Goal: Register for event/course

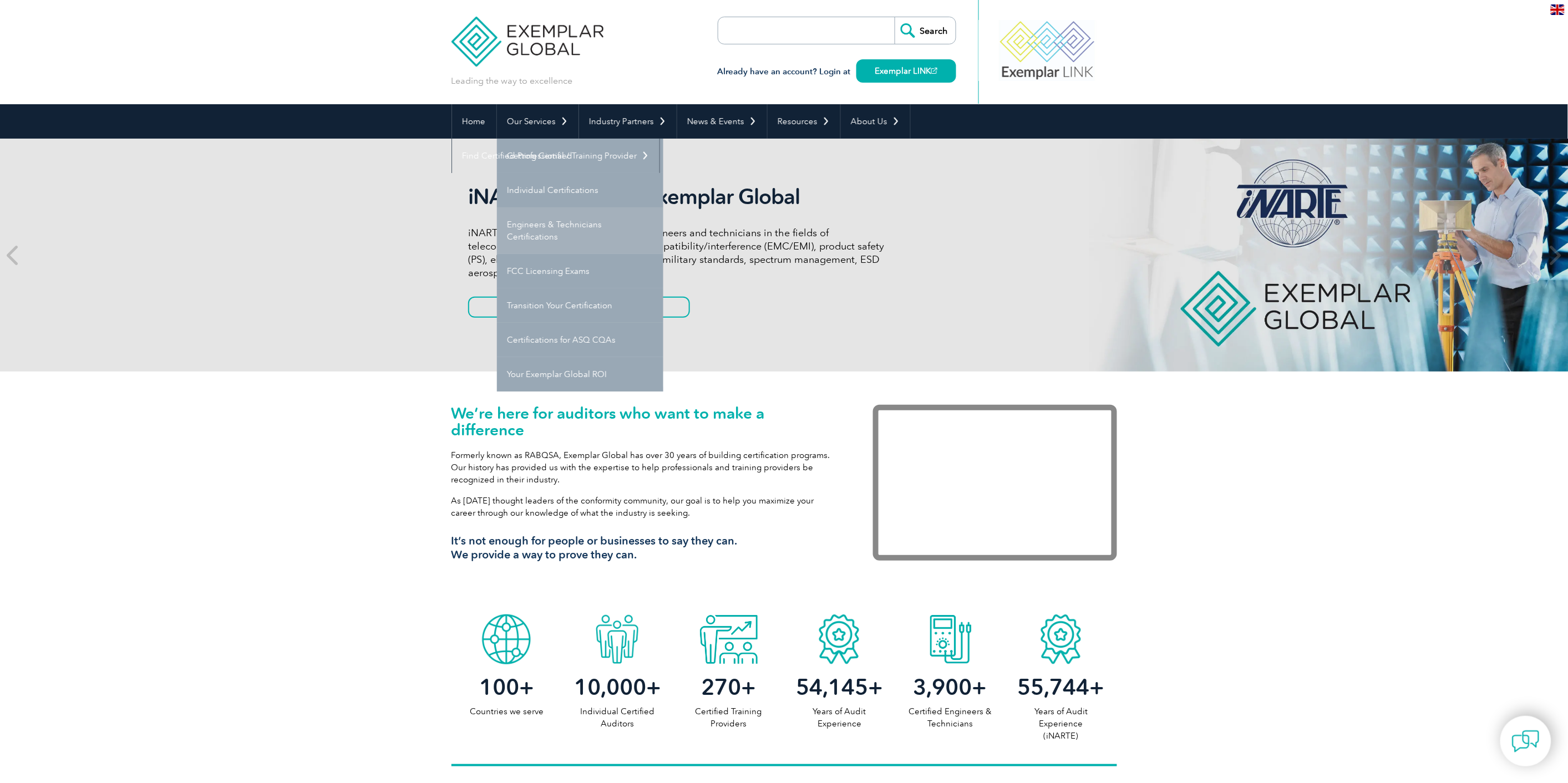
click at [573, 236] on link "Engineers & Technicians Certifications" at bounding box center [580, 230] width 166 height 47
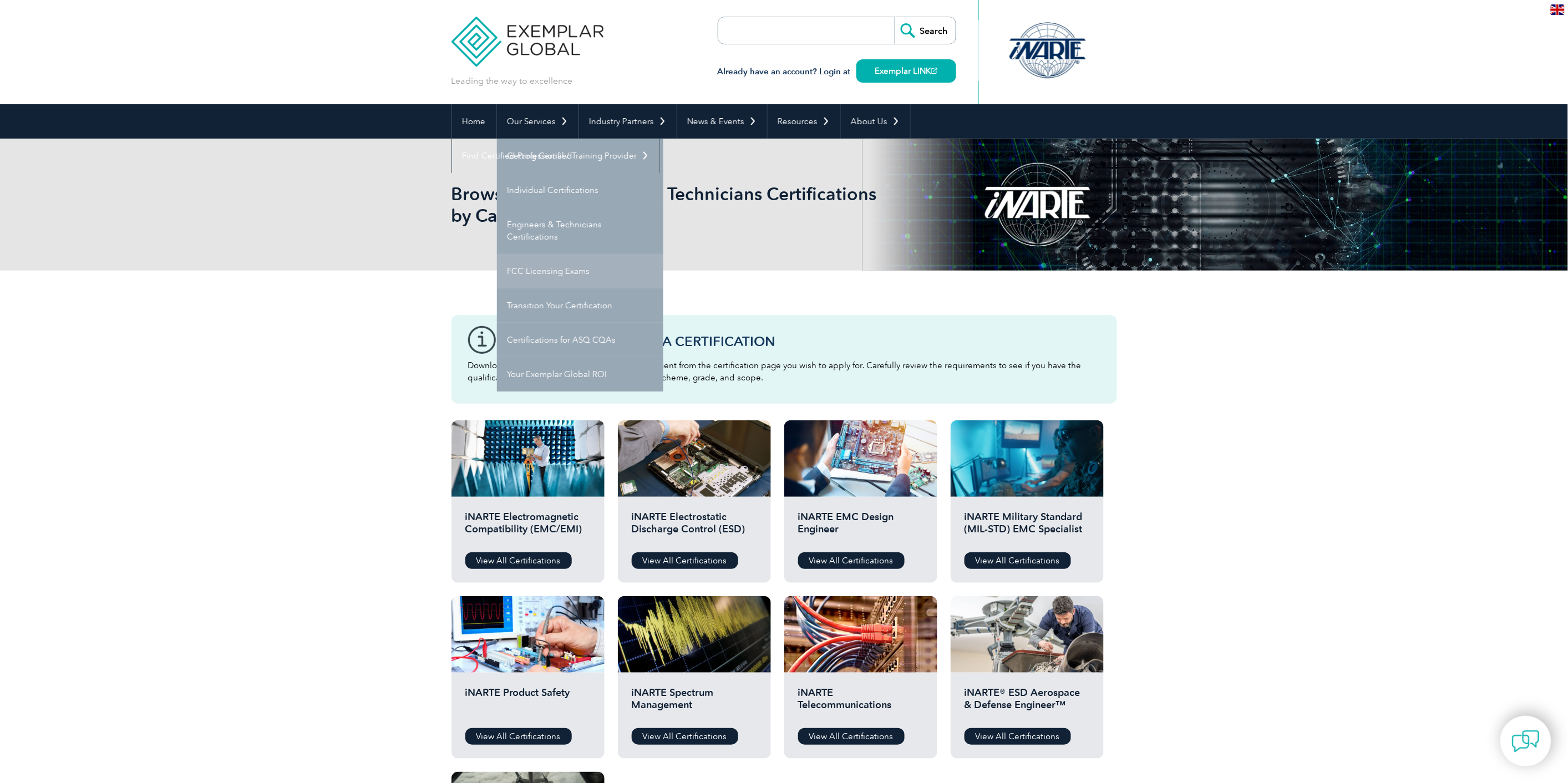
click at [590, 281] on link "FCC Licensing Exams" at bounding box center [580, 271] width 166 height 34
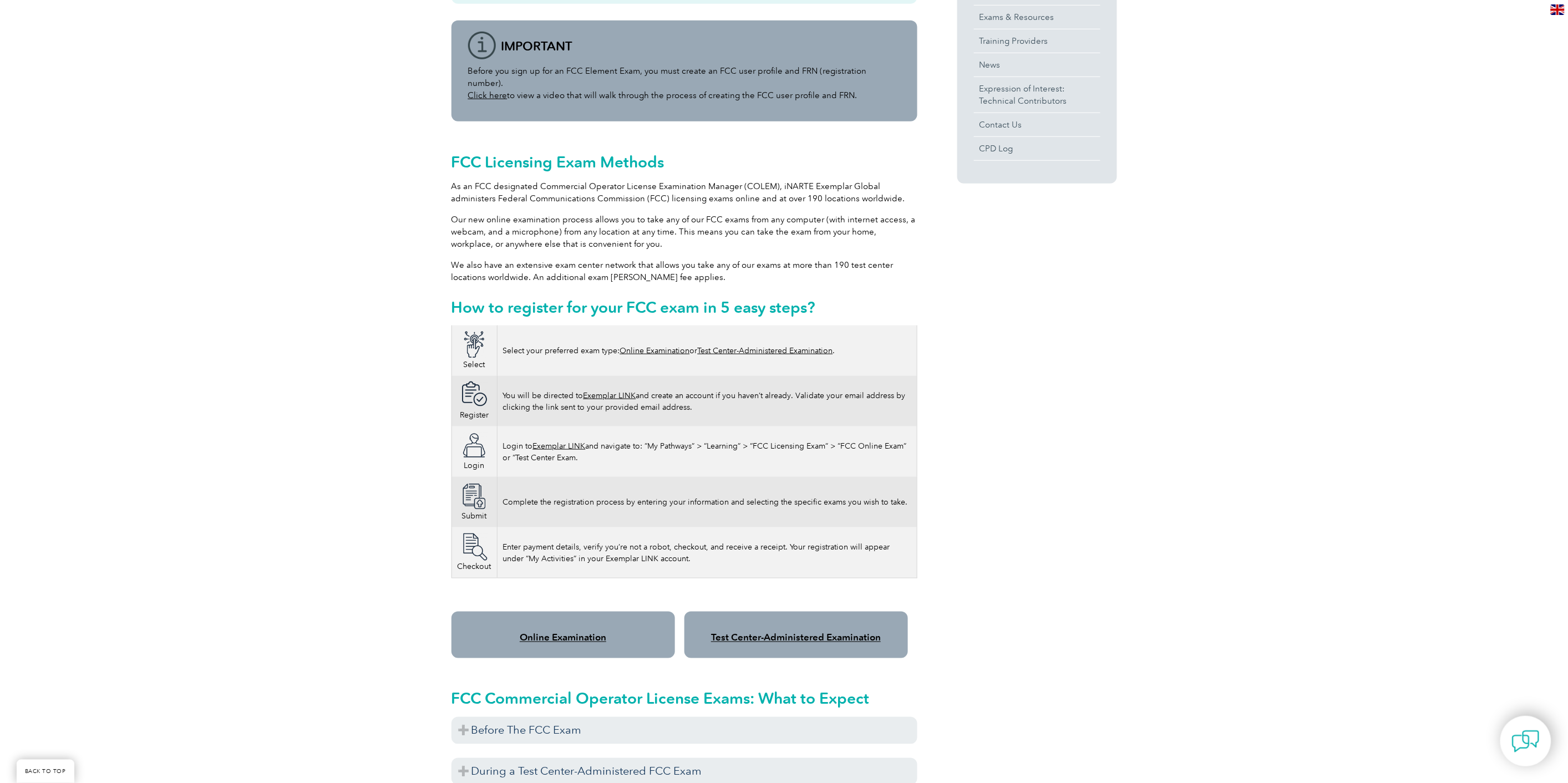
scroll to position [616, 0]
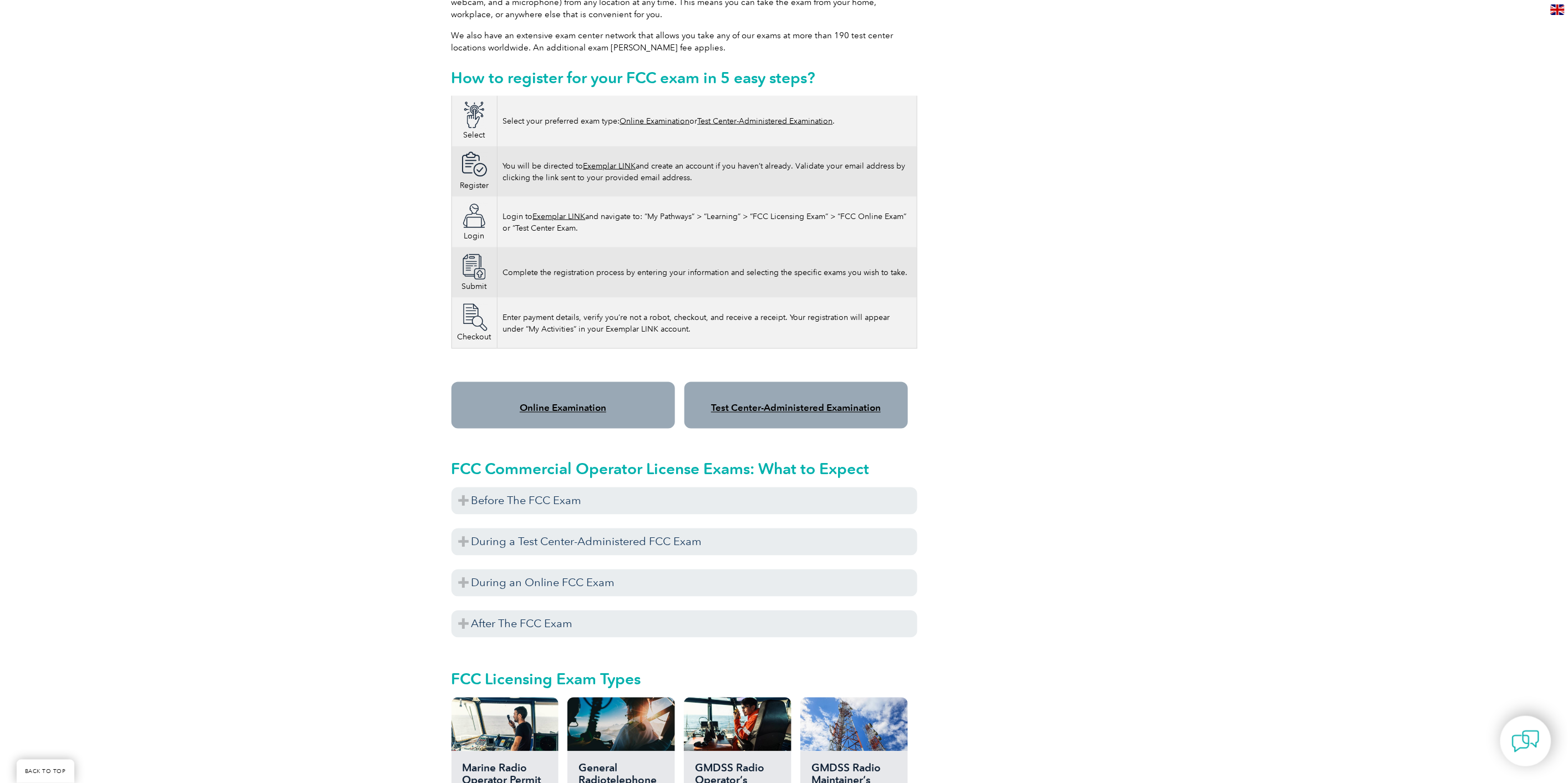
click at [595, 403] on link "Online Examination" at bounding box center [563, 408] width 87 height 11
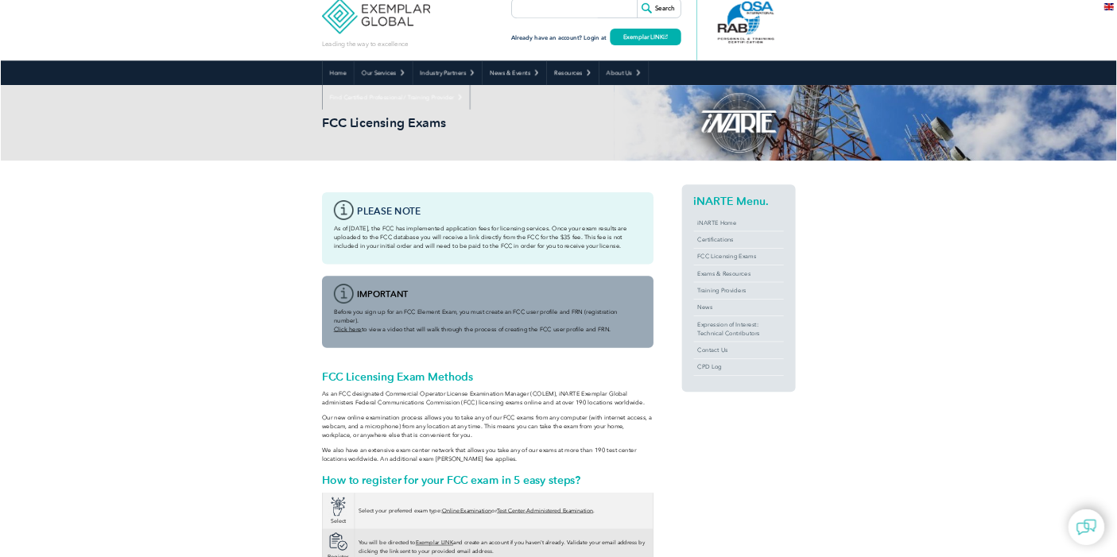
scroll to position [0, 0]
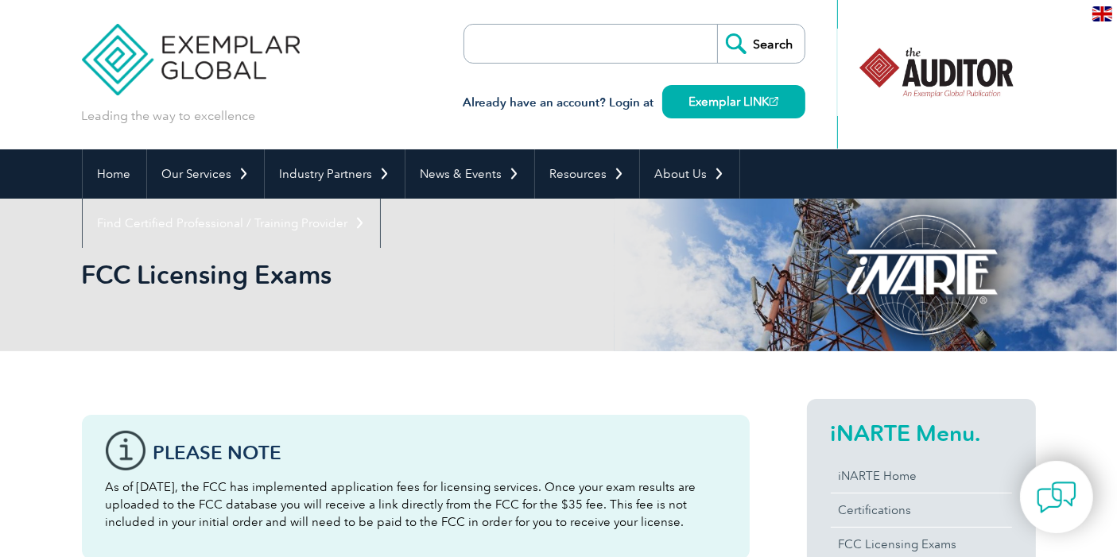
drag, startPoint x: 703, startPoint y: 2, endPoint x: 367, endPoint y: 380, distance: 505.5
